Goal: Book appointment/travel/reservation

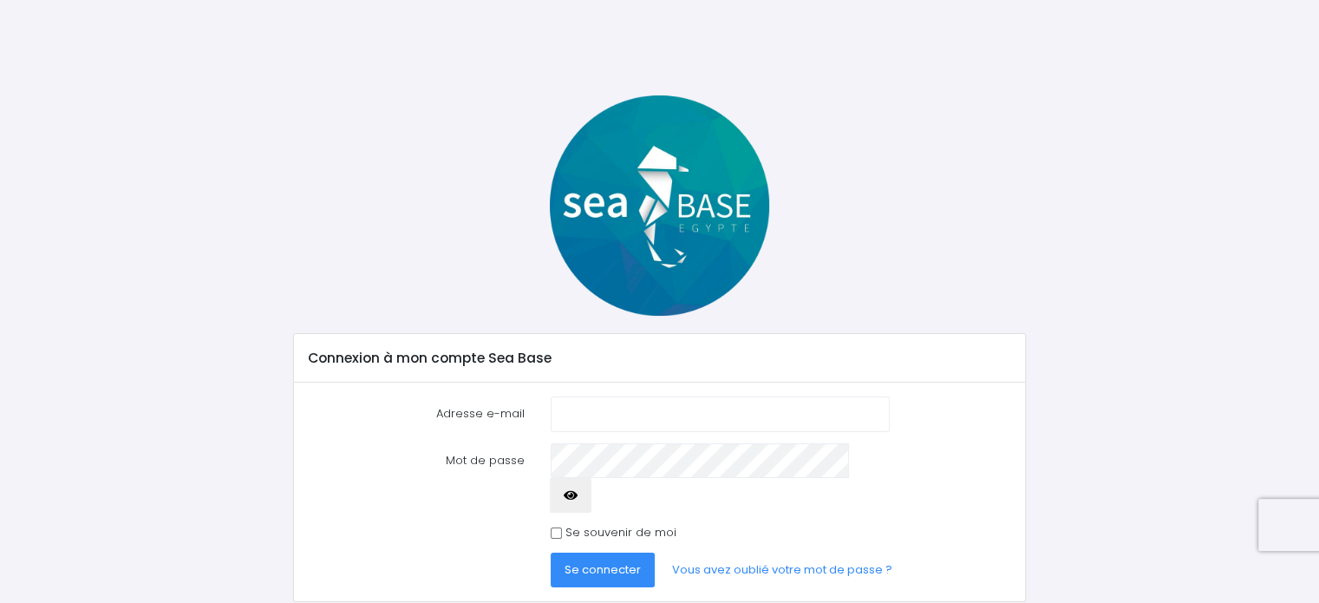
type input "[EMAIL_ADDRESS][DOMAIN_NAME]"
click at [578, 495] on icon "button" at bounding box center [571, 495] width 14 height 0
click at [601, 561] on span "Se connecter" at bounding box center [603, 569] width 76 height 16
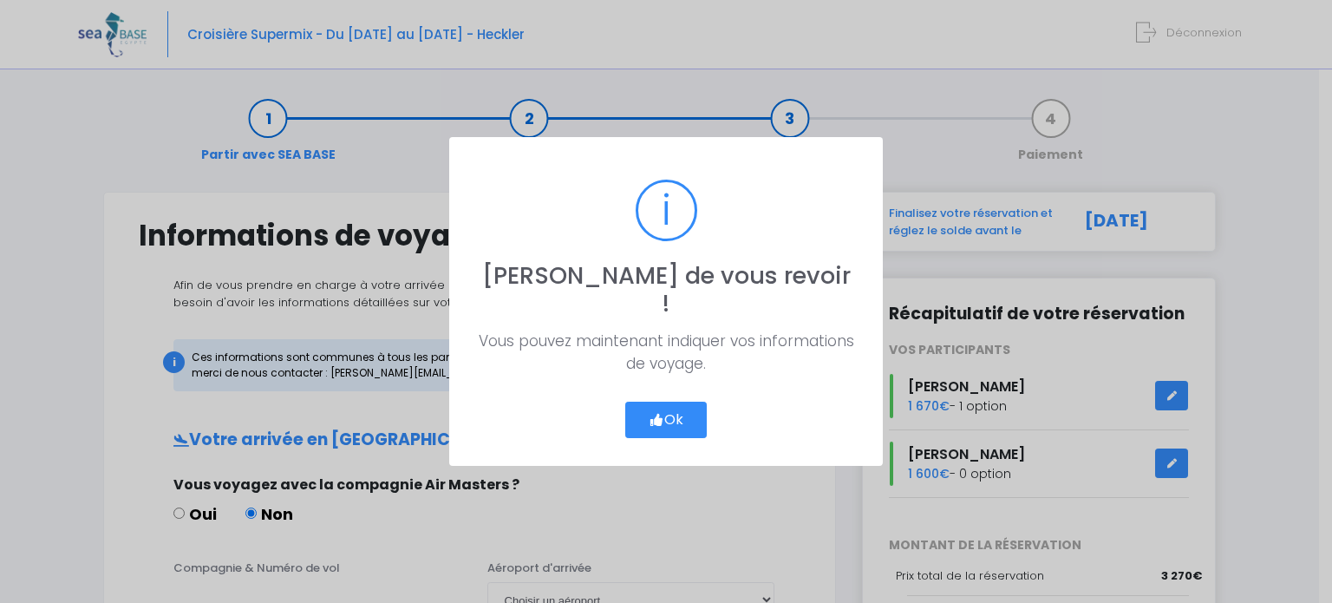
click at [673, 403] on button "Ok" at bounding box center [666, 420] width 82 height 36
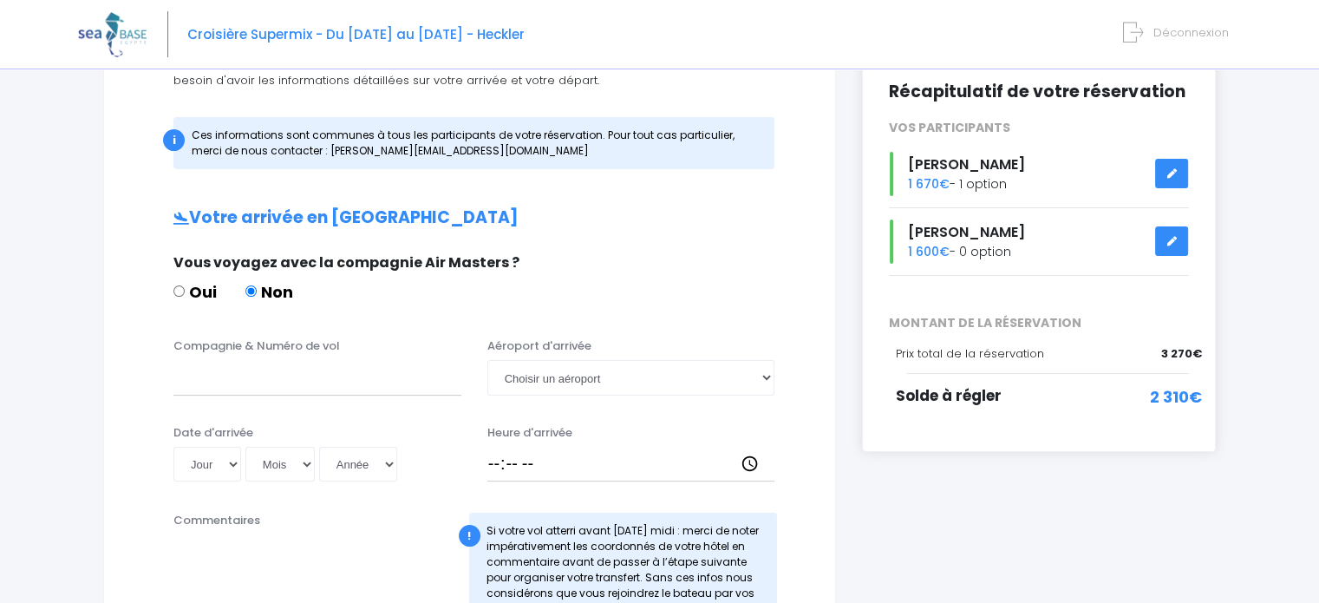
scroll to position [221, 0]
click at [920, 184] on span "1 670€" at bounding box center [929, 184] width 42 height 17
click at [1170, 174] on icon at bounding box center [1172, 174] width 12 height 0
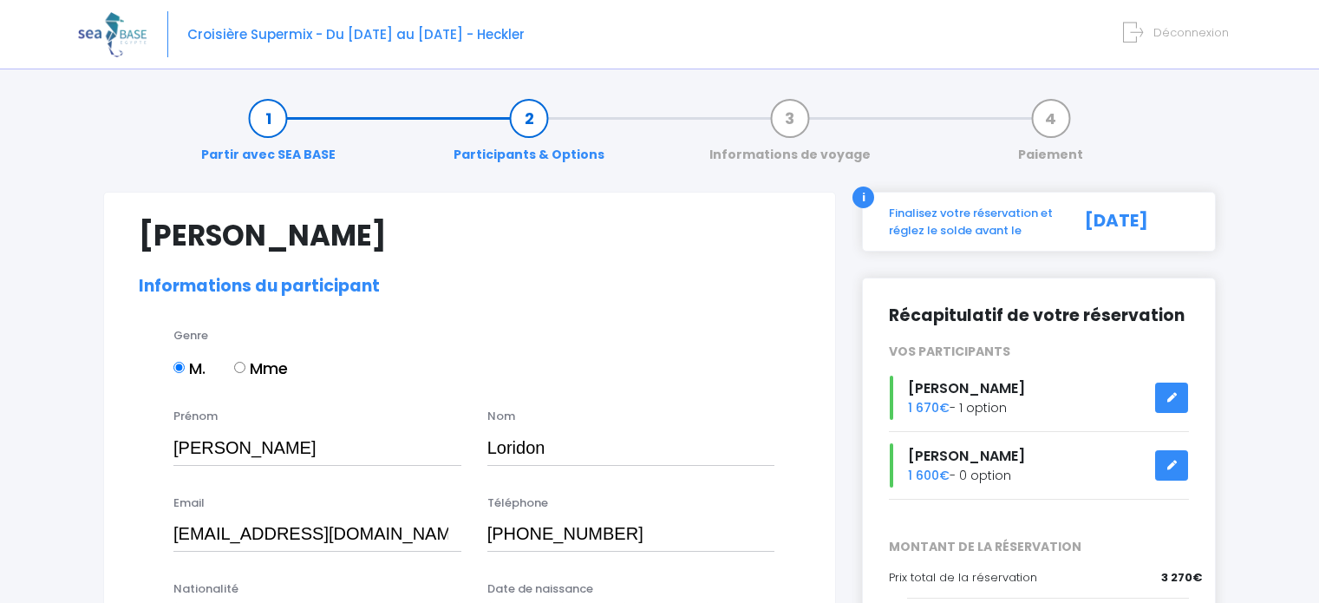
select select "N2"
click at [791, 116] on link "Informations de voyage" at bounding box center [790, 136] width 179 height 55
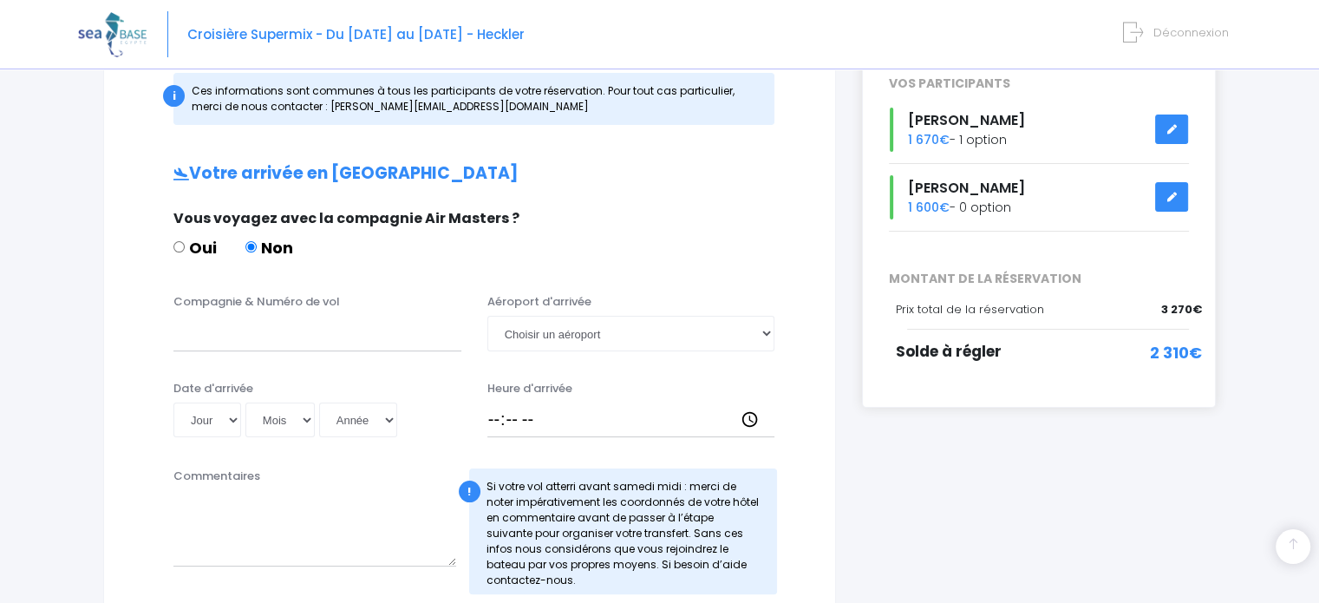
scroll to position [267, 0]
click at [302, 344] on input "Compagnie & Numéro de vol" at bounding box center [317, 332] width 288 height 35
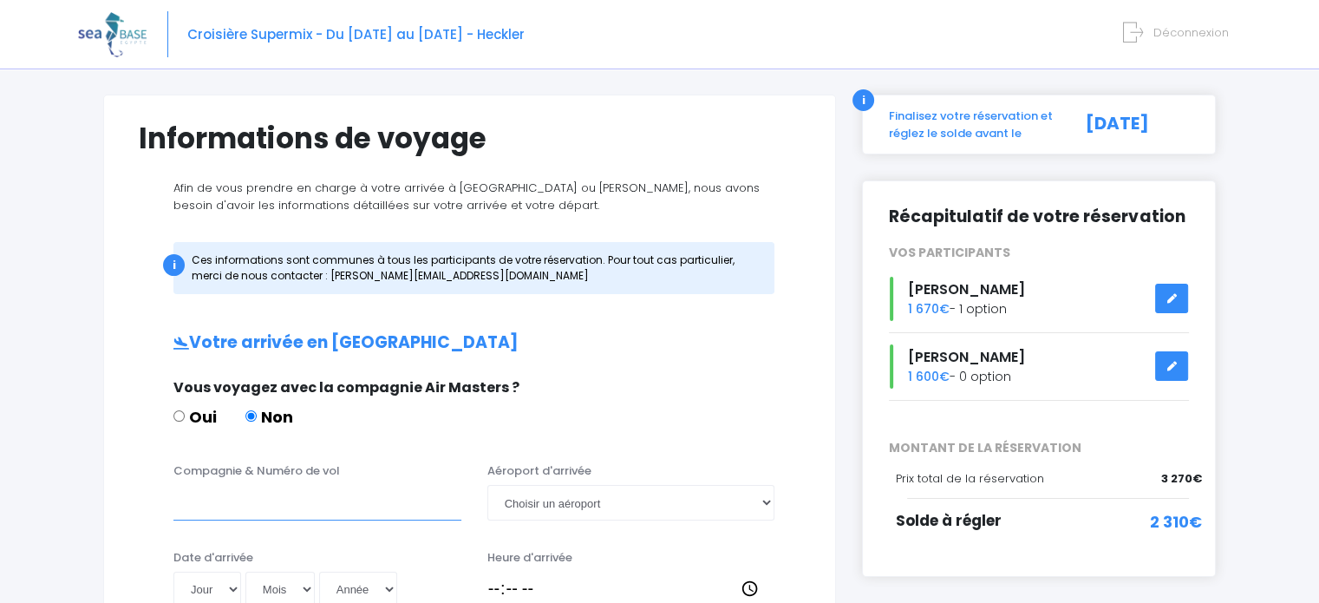
scroll to position [101, 0]
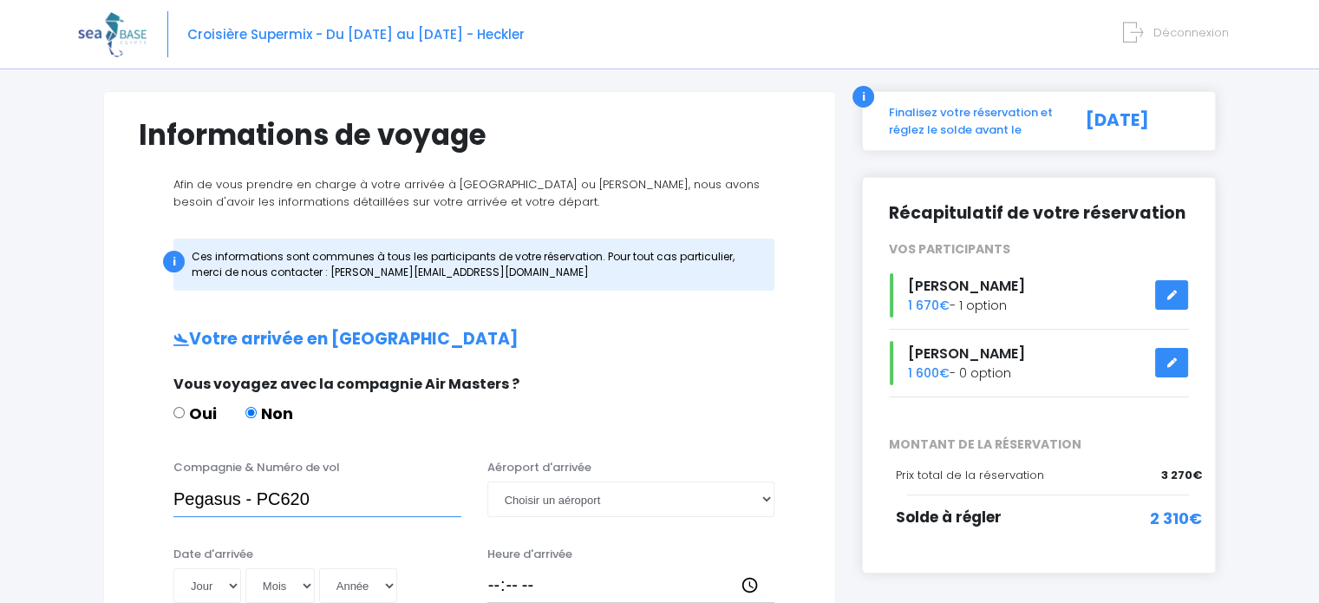
click at [243, 498] on input "Pegasus - PC620" at bounding box center [317, 498] width 288 height 35
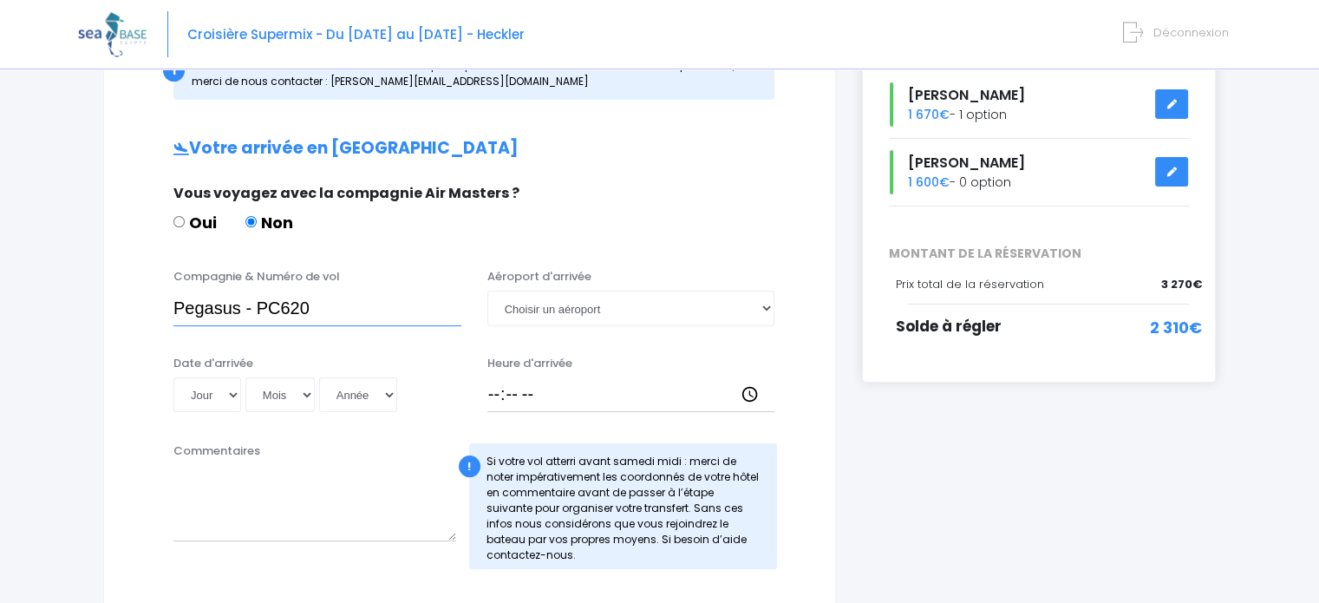
scroll to position [293, 0]
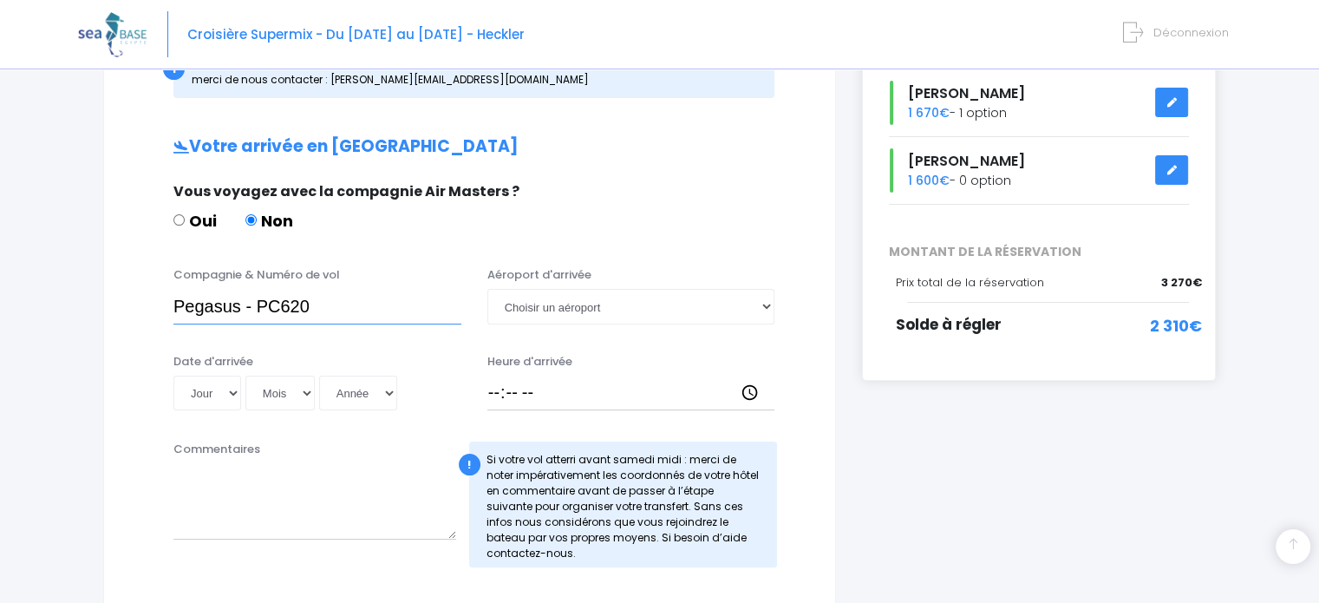
type input "Pegasus - PC620"
click at [761, 304] on select "Choisir un aéroport Hurghada Marsa Alam" at bounding box center [632, 306] width 288 height 35
select select "Hurghada"
click at [488, 289] on select "Choisir un aéroport Hurghada Marsa Alam" at bounding box center [632, 306] width 288 height 35
click at [236, 391] on select "Jour 01 02 03 04 05 06 07 08 09 10 11 12 13 14 15 16 17 18 19 20 21 22 23 24 25…" at bounding box center [207, 393] width 68 height 35
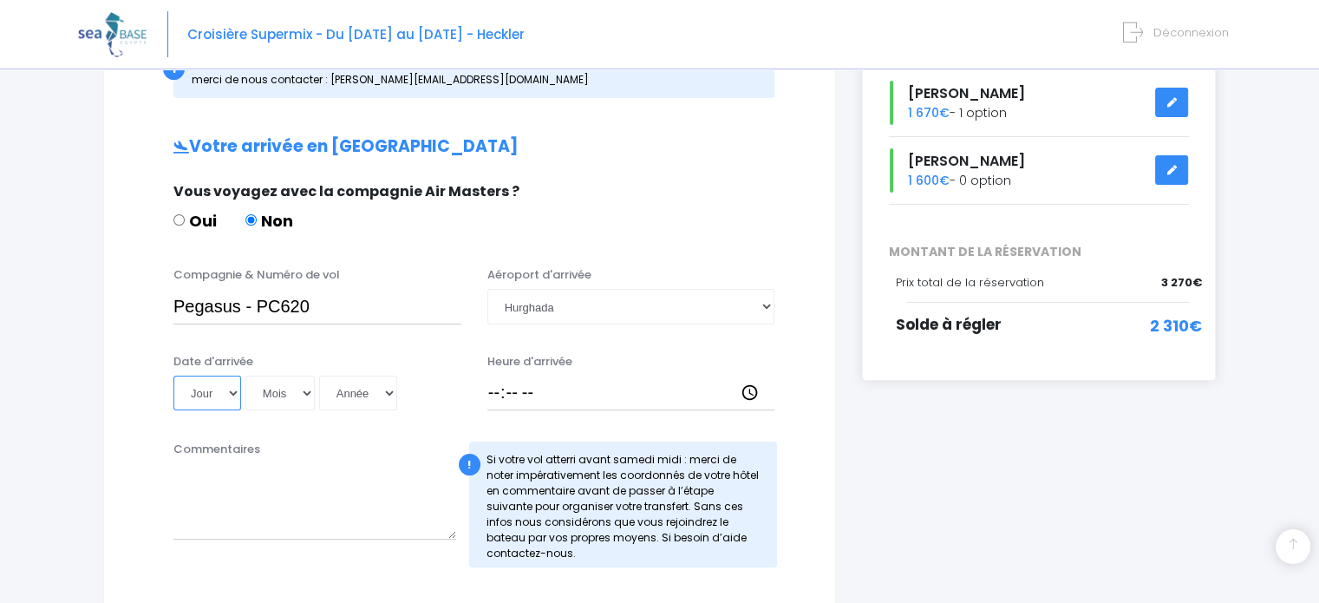
select select "08"
click at [173, 376] on select "Jour 01 02 03 04 05 06 07 08 09 10 11 12 13 14 15 16 17 18 19 20 21 22 23 24 25…" at bounding box center [207, 393] width 68 height 35
click at [310, 395] on select "Mois 01 02 03 04 05 06 07 08 09 10 11 12" at bounding box center [279, 393] width 69 height 35
select select "11"
click at [245, 376] on select "Mois 01 02 03 04 05 06 07 08 09 10 11 12" at bounding box center [279, 393] width 69 height 35
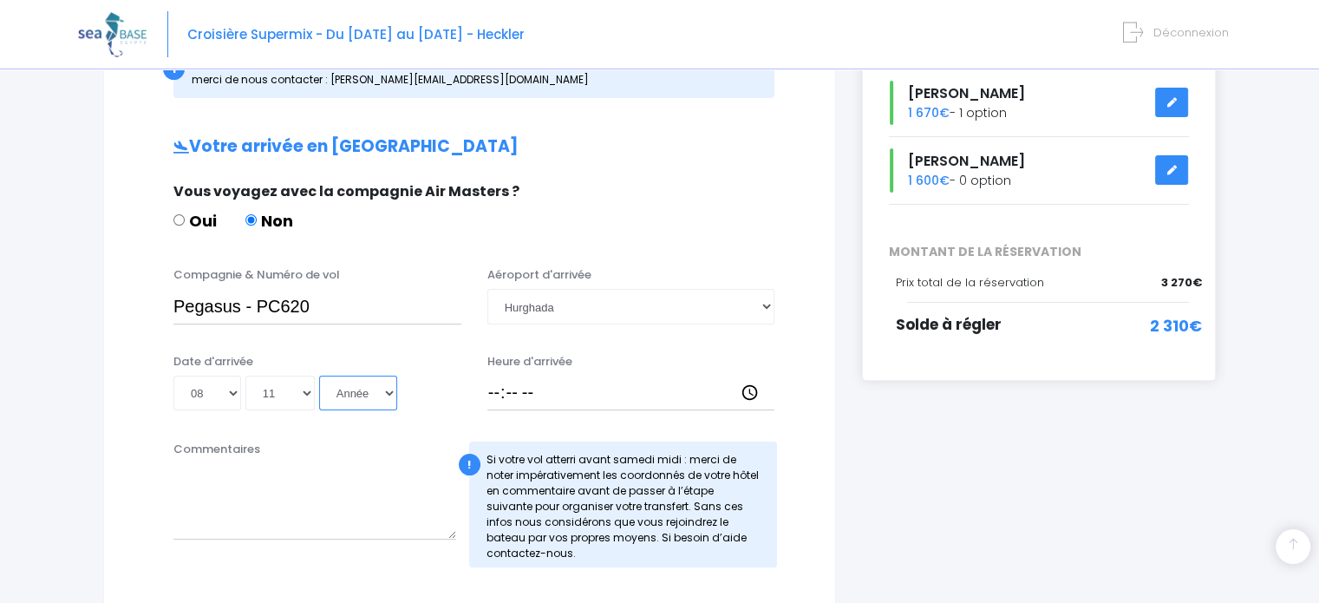
click at [389, 396] on select "Année 2045 2044 2043 2042 2041 2040 2039 2038 2037 2036 2035 2034 2033 2032 203…" at bounding box center [358, 393] width 78 height 35
select select "2025"
click at [319, 376] on select "Année 2045 2044 2043 2042 2041 2040 2039 2038 2037 2036 2035 2034 2033 2032 203…" at bounding box center [358, 393] width 78 height 35
type input "2025-11-08"
click at [540, 388] on input "Heure d'arrivée" at bounding box center [632, 393] width 288 height 35
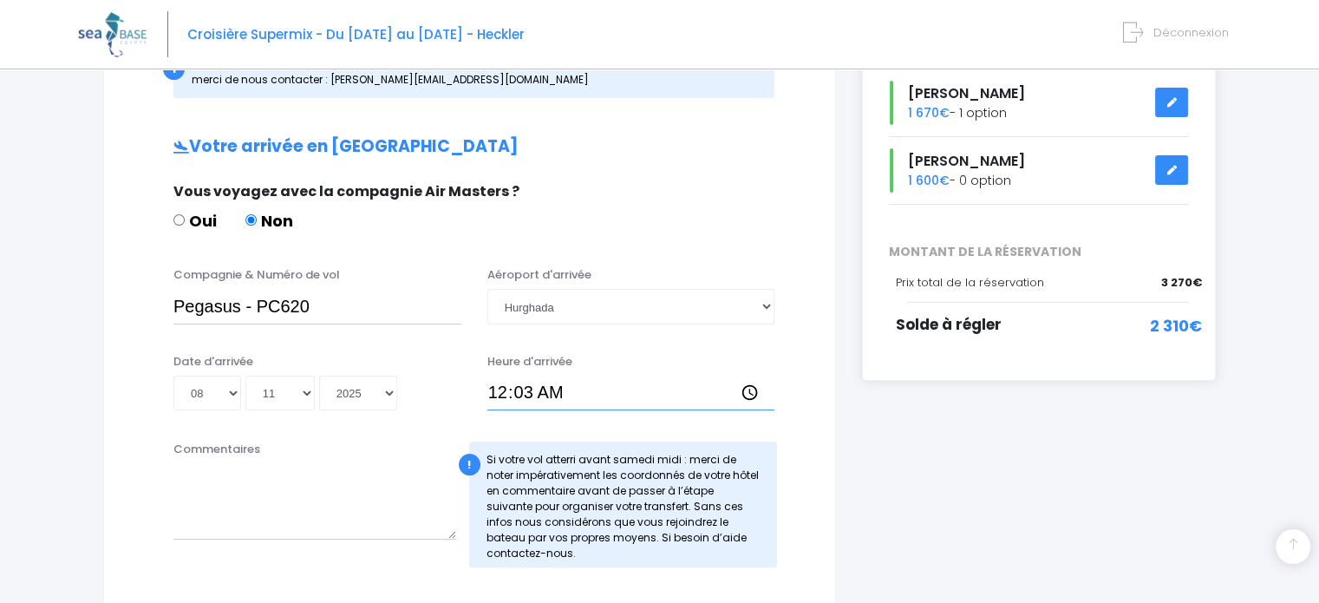
type input "00:30"
click at [339, 474] on textarea "Commentaires" at bounding box center [314, 501] width 283 height 76
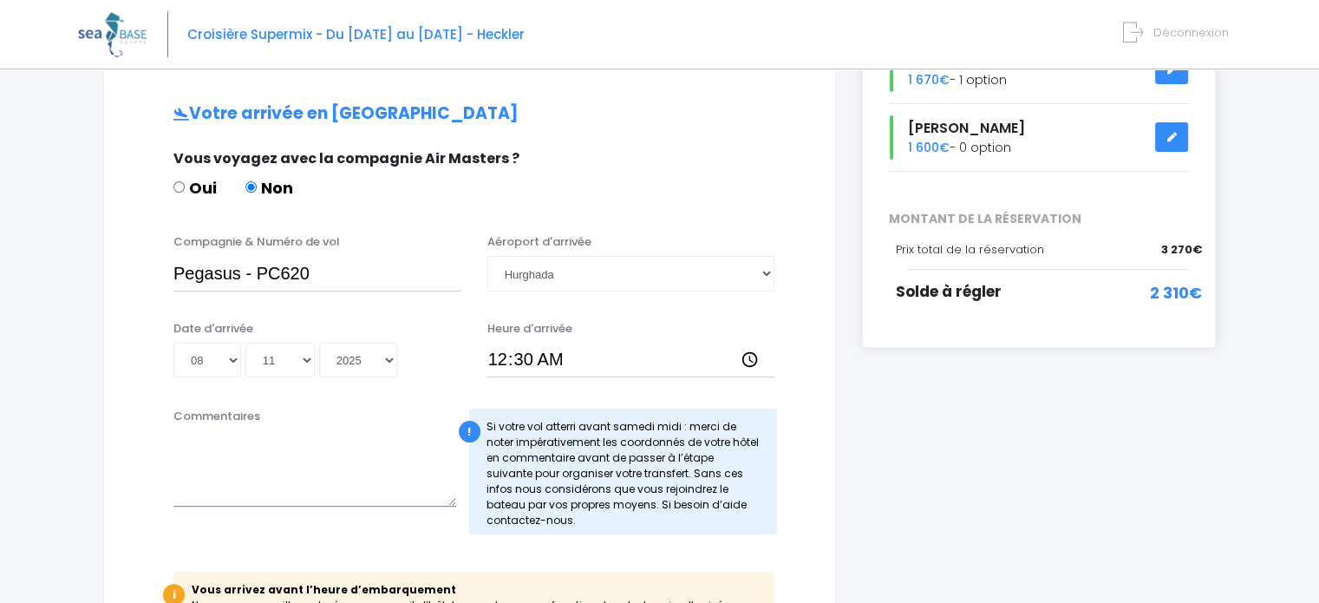
scroll to position [0, 0]
